Goal: Find specific page/section: Find specific page/section

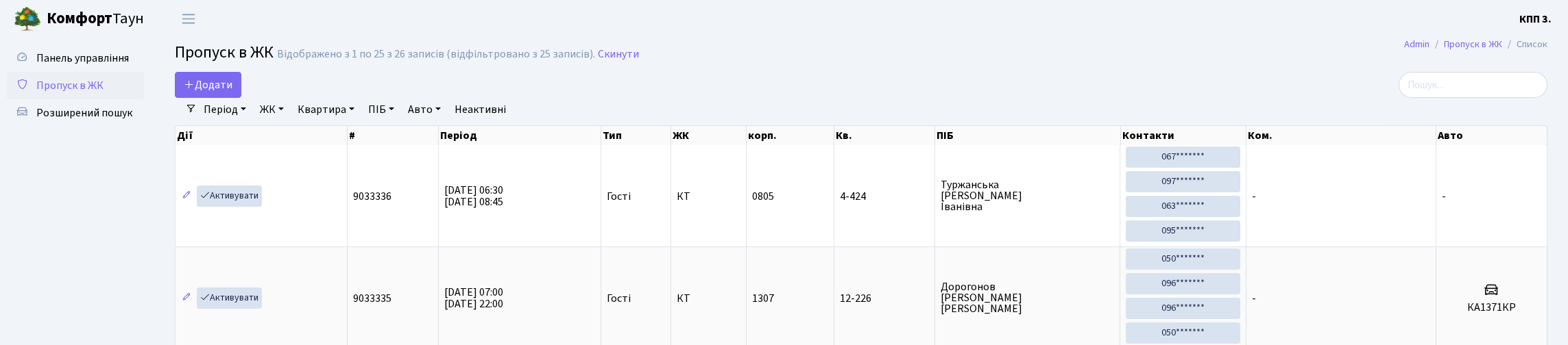
select select "25"
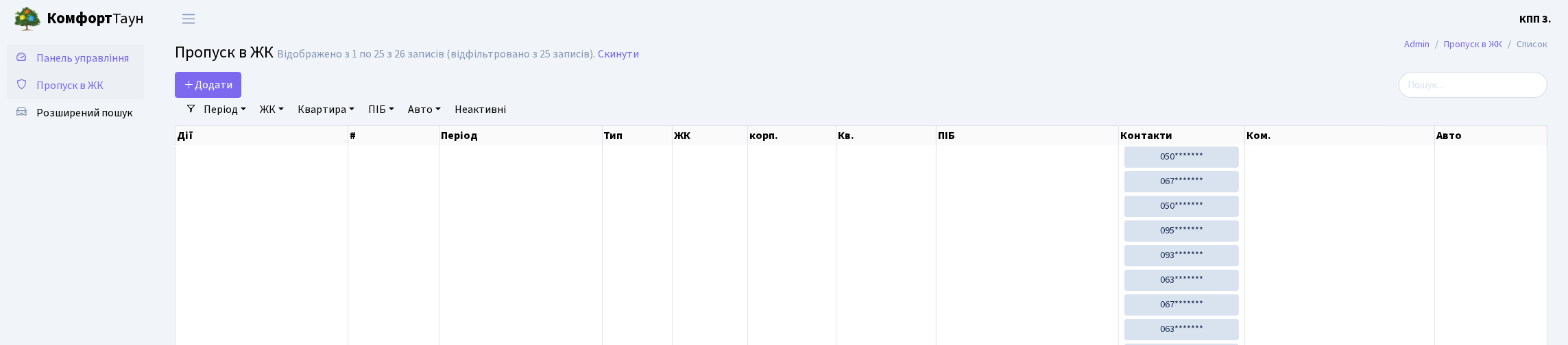
click at [63, 66] on span "Панель управління" at bounding box center [82, 58] width 92 height 15
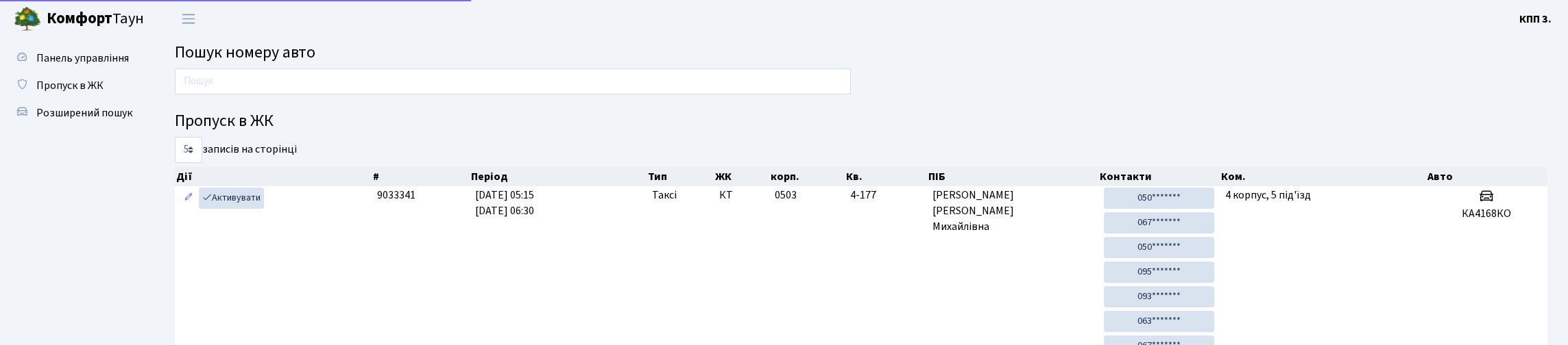
click at [273, 95] on input "text" at bounding box center [512, 81] width 676 height 26
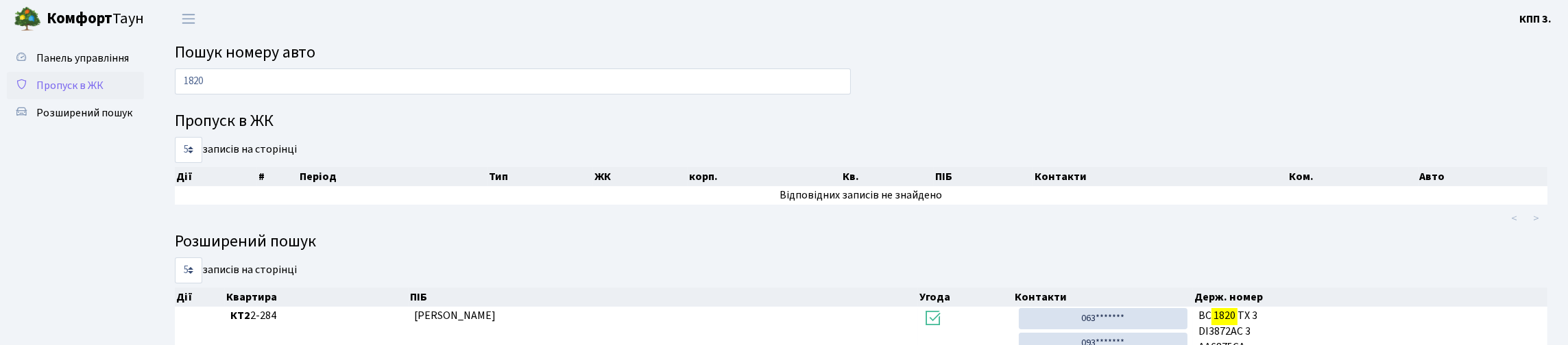
type input "1820"
click at [88, 93] on span "Пропуск в ЖК" at bounding box center [70, 85] width 67 height 15
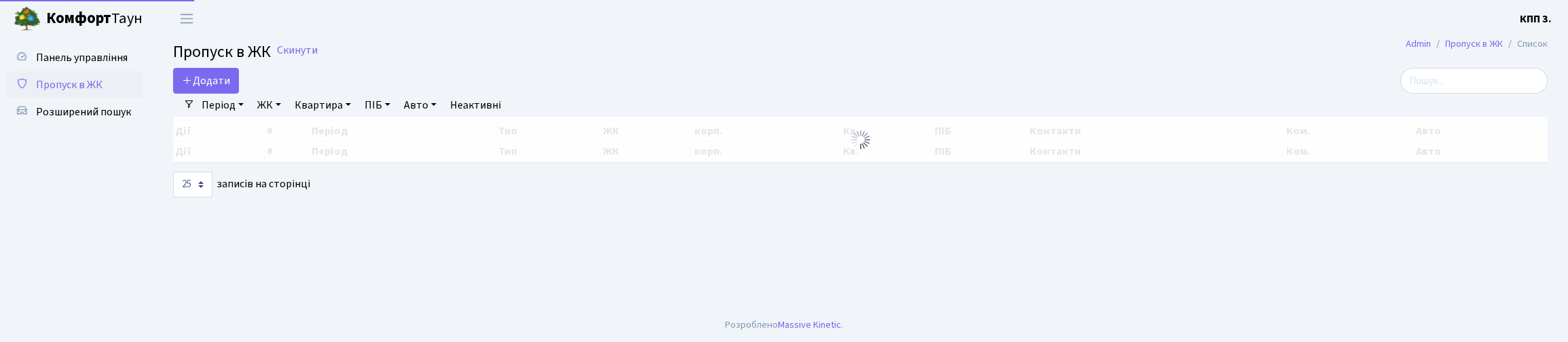
select select "25"
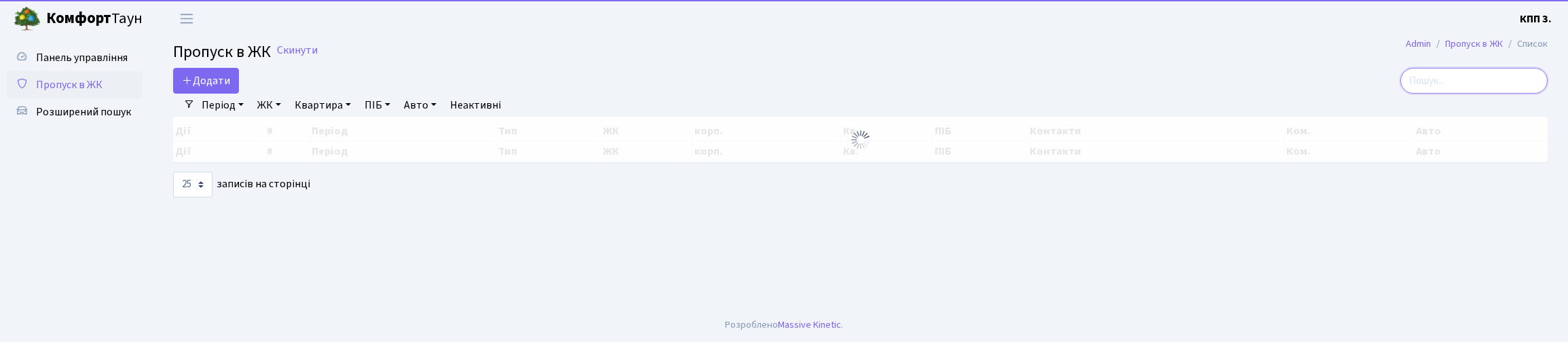
click at [1438, 94] on input "search" at bounding box center [1474, 80] width 147 height 25
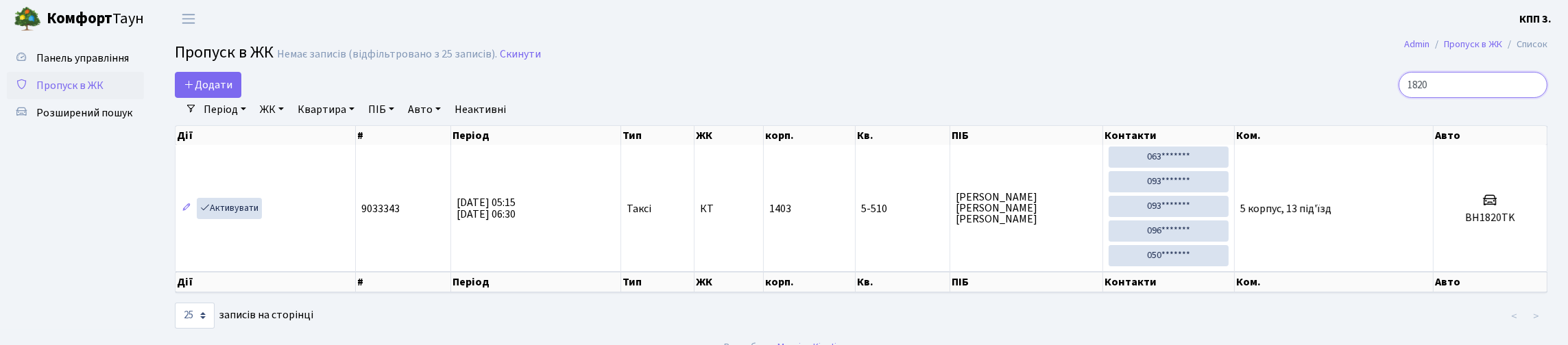
type input "1820"
click at [51, 93] on span "Пропуск в ЖК" at bounding box center [70, 85] width 67 height 15
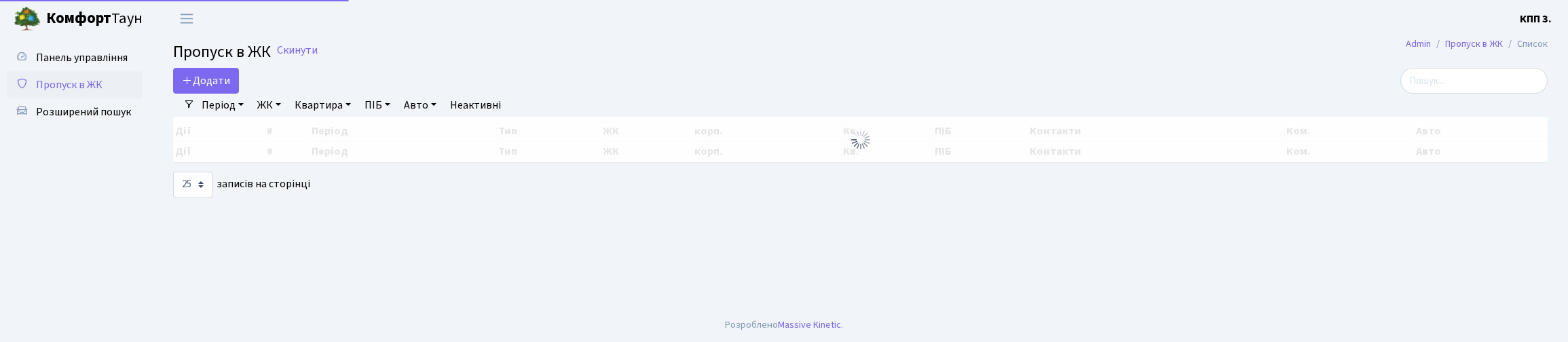
select select "25"
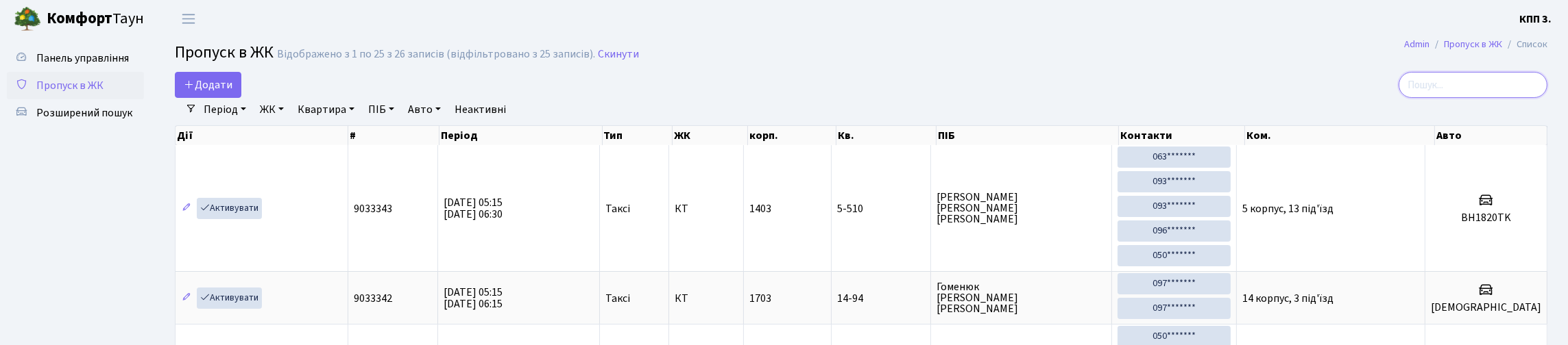
click at [1452, 98] on input "search" at bounding box center [1472, 85] width 149 height 26
click at [104, 93] on span "Пропуск в ЖК" at bounding box center [70, 85] width 67 height 15
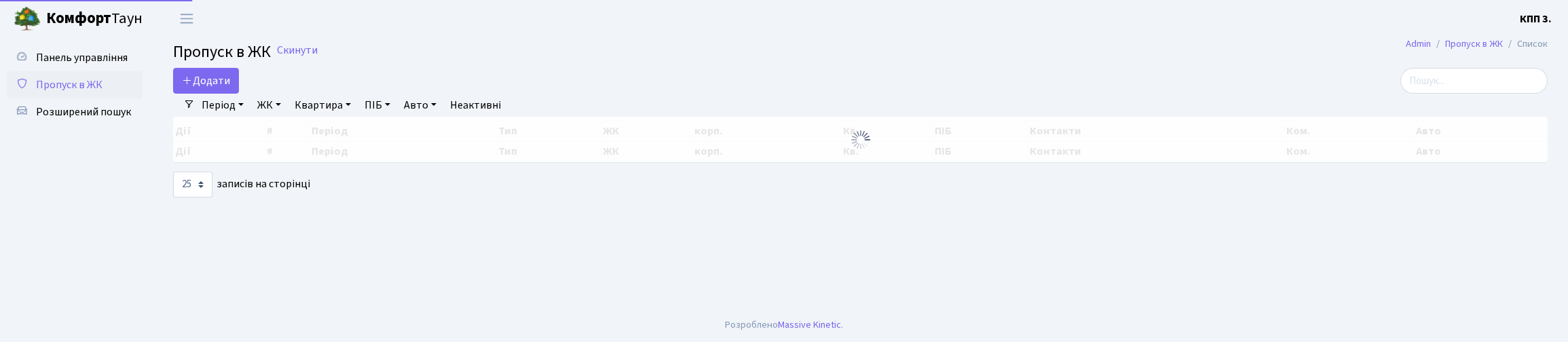
select select "25"
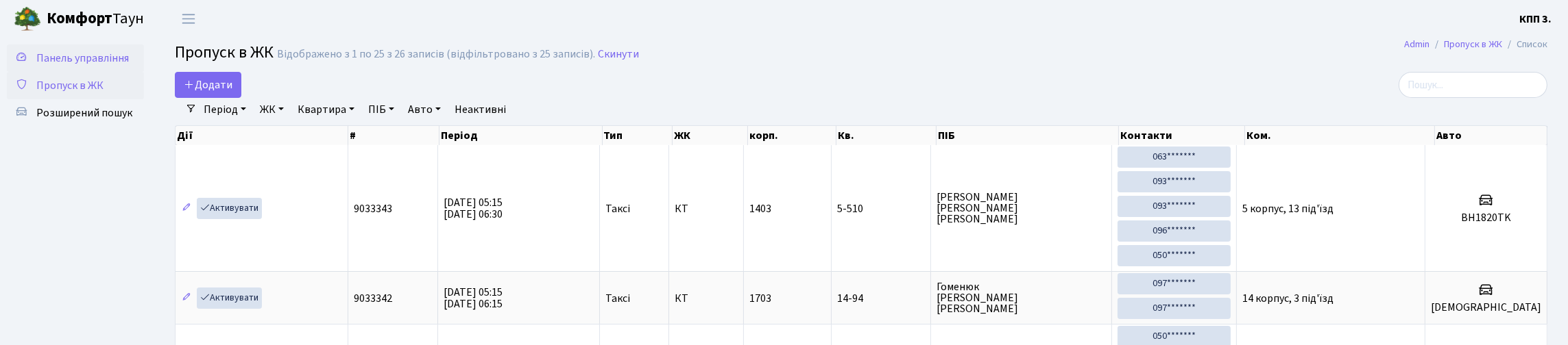
click at [67, 66] on span "Панель управління" at bounding box center [82, 58] width 92 height 15
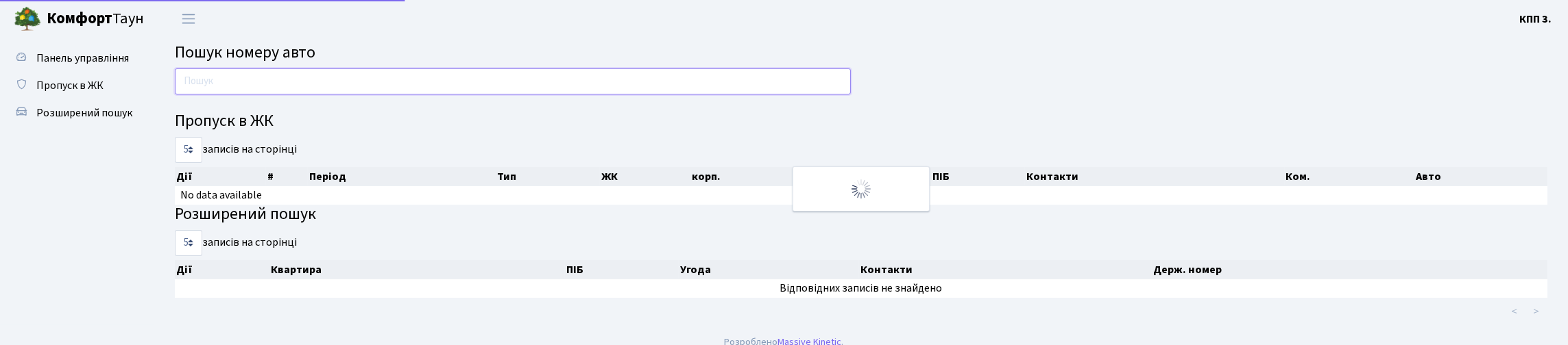
drag, startPoint x: 0, startPoint y: 0, endPoint x: 384, endPoint y: 92, distance: 394.9
click at [384, 92] on input "text" at bounding box center [512, 81] width 676 height 26
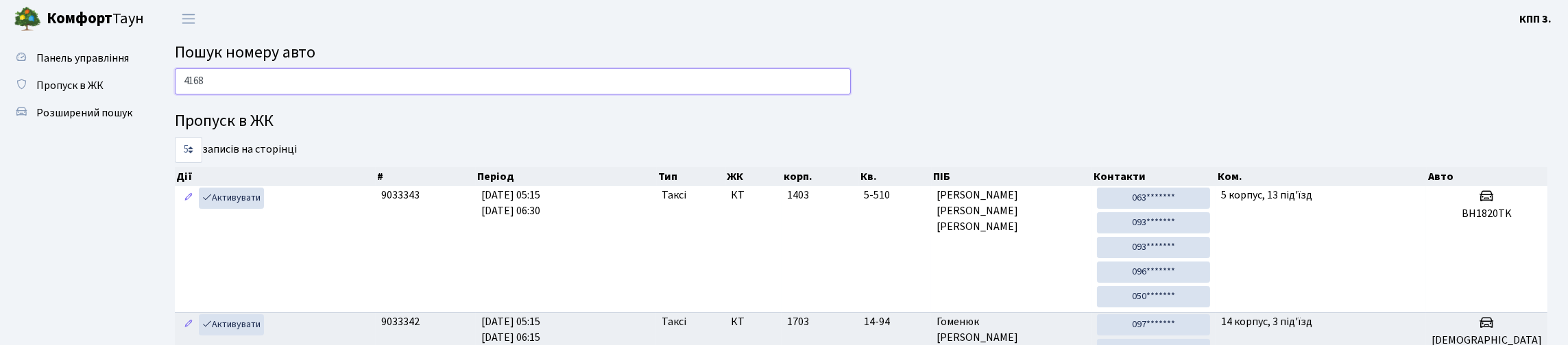
type input "4168"
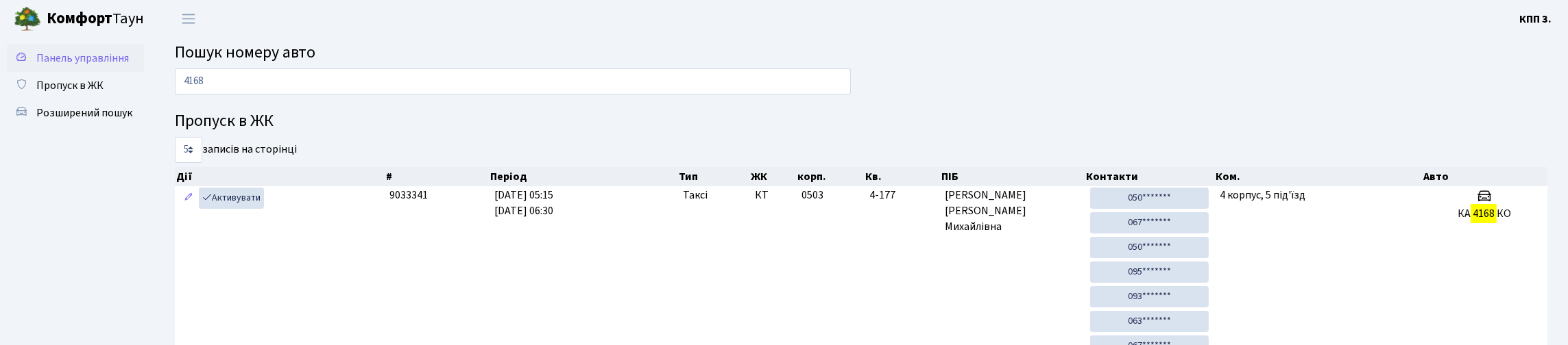
click at [61, 66] on span "Панель управління" at bounding box center [82, 58] width 92 height 15
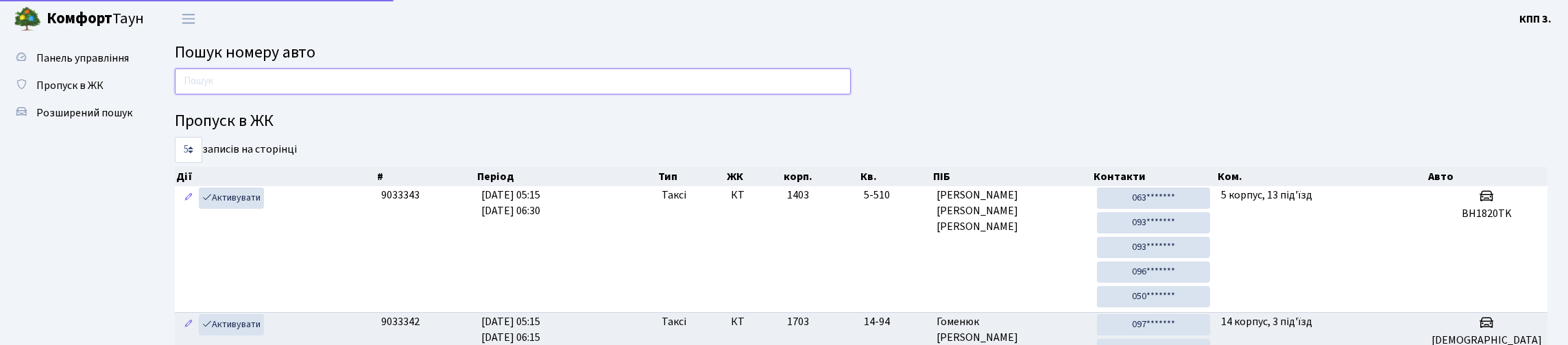
drag, startPoint x: 0, startPoint y: 0, endPoint x: 251, endPoint y: 91, distance: 267.0
click at [251, 91] on input "text" at bounding box center [512, 81] width 676 height 26
